Goal: Information Seeking & Learning: Learn about a topic

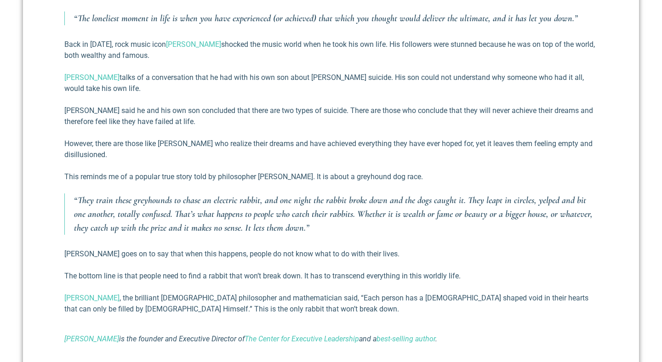
scroll to position [631, 0]
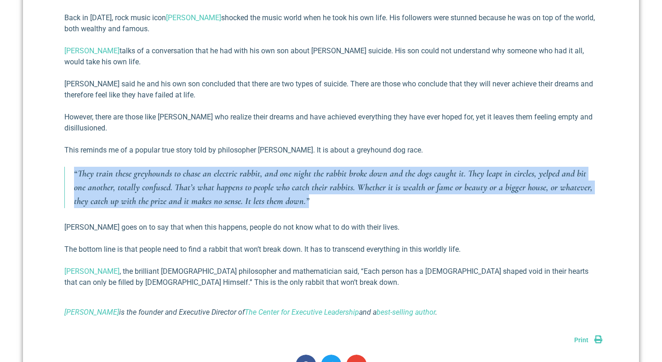
drag, startPoint x: 255, startPoint y: 161, endPoint x: 307, endPoint y: 200, distance: 64.3
click at [307, 200] on div "Pulitzer Prize-winning author [PERSON_NAME] made this interesting observation; …" at bounding box center [330, 44] width 533 height 548
click at [307, 201] on p "“They train these greyhounds to chase an electric rabbit, and one night the rab…" at bounding box center [335, 187] width 523 height 41
drag, startPoint x: 337, startPoint y: 203, endPoint x: 70, endPoint y: 176, distance: 268.9
click at [70, 175] on blockquote "“They train these greyhounds to chase an electric rabbit, and one night the rab…" at bounding box center [330, 187] width 533 height 41
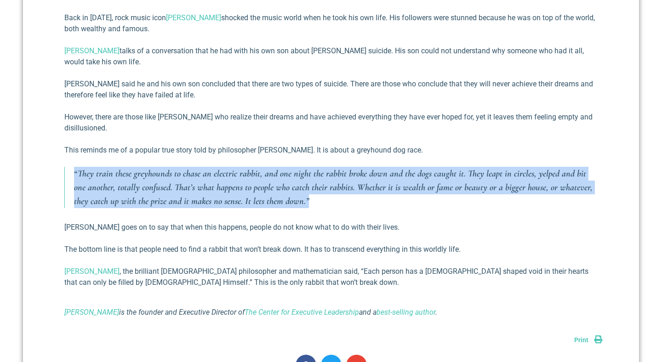
click at [70, 176] on blockquote "“They train these greyhounds to chase an electric rabbit, and one night the rab…" at bounding box center [330, 187] width 533 height 41
drag, startPoint x: 70, startPoint y: 176, endPoint x: 330, endPoint y: 200, distance: 261.7
click at [330, 200] on blockquote "“They train these greyhounds to chase an electric rabbit, and one night the rab…" at bounding box center [330, 187] width 533 height 41
click at [330, 200] on p "“They train these greyhounds to chase an electric rabbit, and one night the rab…" at bounding box center [335, 187] width 523 height 41
drag, startPoint x: 330, startPoint y: 200, endPoint x: 69, endPoint y: 173, distance: 262.9
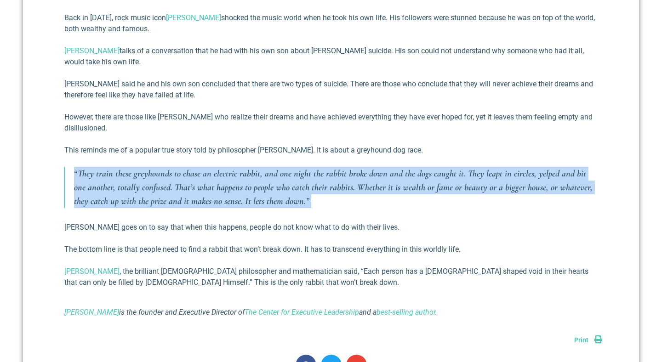
click at [69, 173] on blockquote "“They train these greyhounds to chase an electric rabbit, and one night the rab…" at bounding box center [330, 187] width 533 height 41
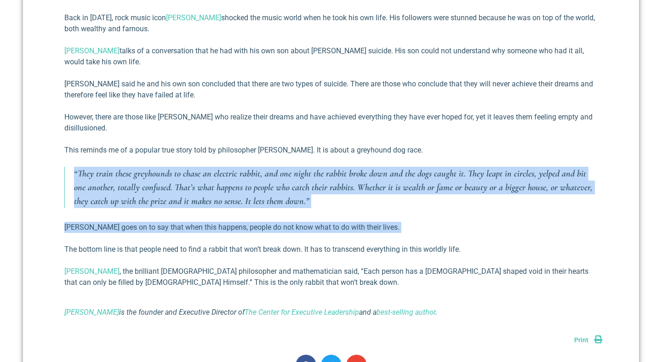
drag, startPoint x: 69, startPoint y: 173, endPoint x: 390, endPoint y: 226, distance: 325.6
click at [390, 226] on div "Pulitzer Prize-winning author [PERSON_NAME] made this interesting observation; …" at bounding box center [330, 44] width 533 height 548
click at [391, 226] on p "[PERSON_NAME] goes on to say that when this happens, people do not know what to…" at bounding box center [330, 227] width 533 height 11
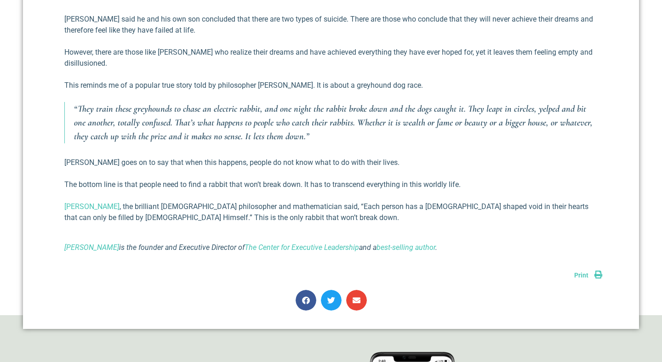
scroll to position [697, 0]
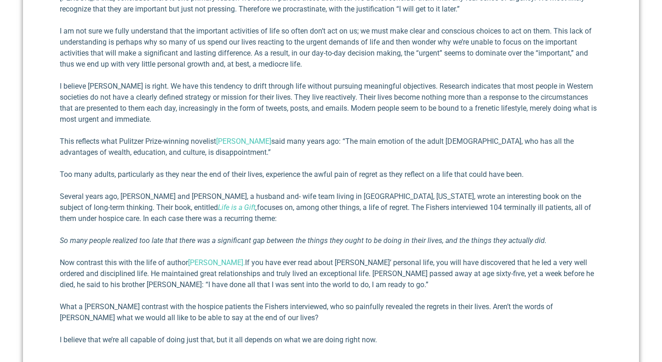
scroll to position [741, 0]
